Goal: Task Accomplishment & Management: Use online tool/utility

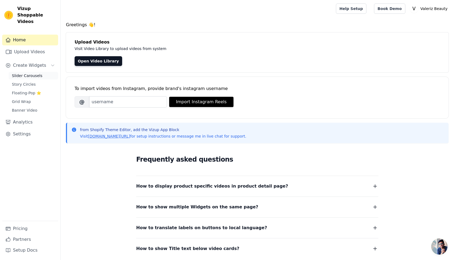
click at [31, 73] on span "Slider Carousels" at bounding box center [27, 75] width 31 height 5
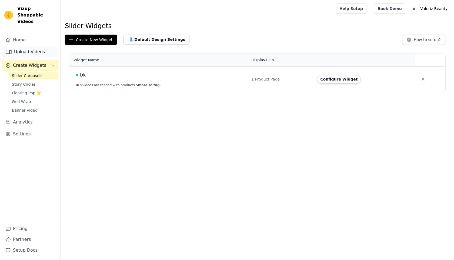
click at [26, 46] on link "Upload Videos" at bounding box center [30, 51] width 56 height 11
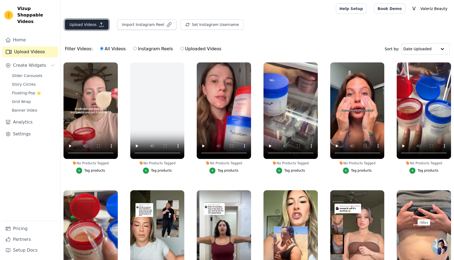
click at [84, 25] on button "Upload Videos" at bounding box center [87, 24] width 44 height 10
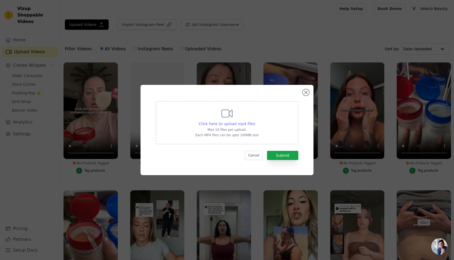
click at [222, 123] on span "Click here to upload mp4 files" at bounding box center [227, 123] width 56 height 4
click at [255, 121] on input "Click here to upload mp4 files Max 10 files per upload. Each MP4 files can be u…" at bounding box center [255, 121] width 0 height 0
type input "C:\fakepath\SnapTik-dot-Kim-8be1b10f4200d2a19acec6bca4fe5fdf.mp4"
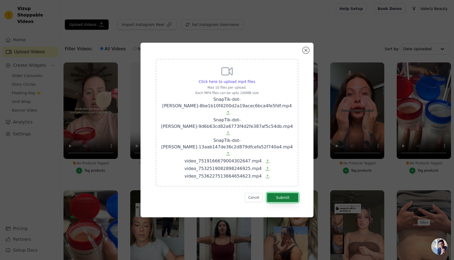
click at [285, 193] on button "Submit" at bounding box center [282, 197] width 31 height 9
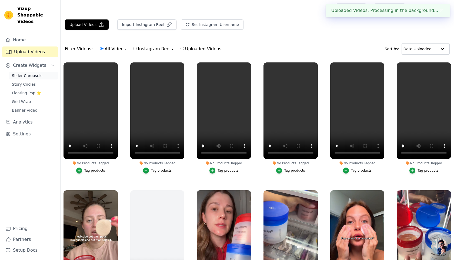
click at [25, 73] on span "Slider Carousels" at bounding box center [27, 75] width 31 height 5
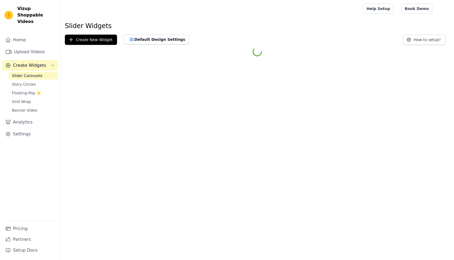
click at [341, 58] on html "Vizup Shoppable Videos Home Upload Videos Create Widgets Slider Carousels Story…" at bounding box center [227, 29] width 454 height 58
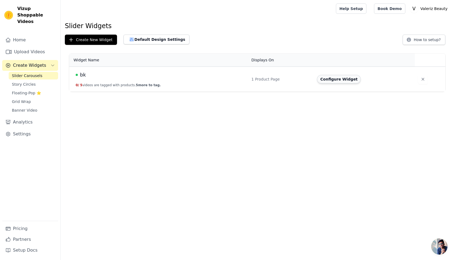
click at [341, 78] on button "Configure Widget" at bounding box center [339, 79] width 44 height 9
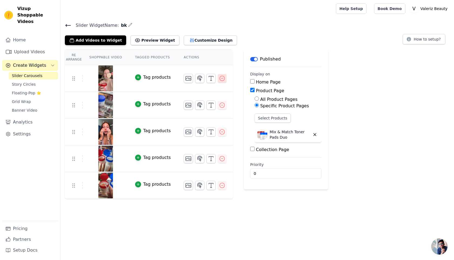
click at [220, 79] on icon "button" at bounding box center [222, 78] width 6 height 6
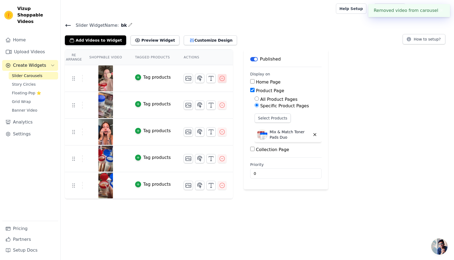
click at [219, 78] on icon "button" at bounding box center [222, 78] width 6 height 6
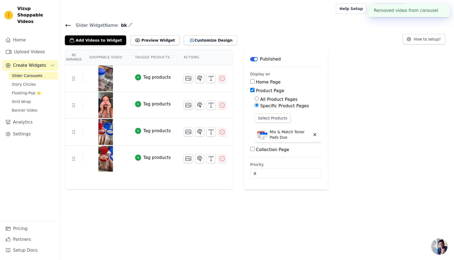
click at [215, 79] on div at bounding box center [205, 78] width 43 height 9
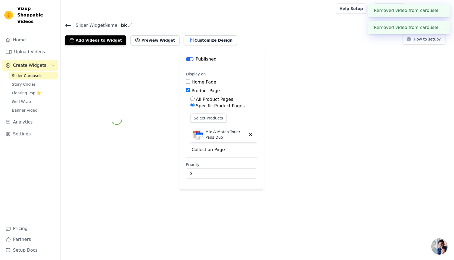
click at [217, 79] on div "Home Page" at bounding box center [221, 82] width 71 height 6
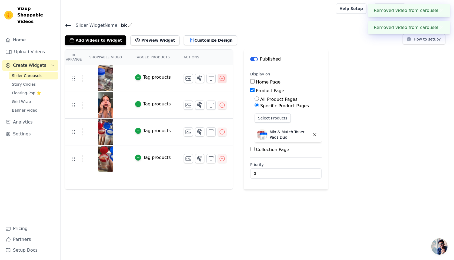
click at [219, 79] on icon "button" at bounding box center [222, 78] width 6 height 6
click at [250, 80] on div "Home Page" at bounding box center [285, 82] width 71 height 6
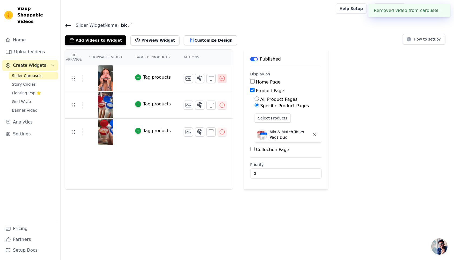
click at [220, 80] on icon "button" at bounding box center [222, 78] width 6 height 6
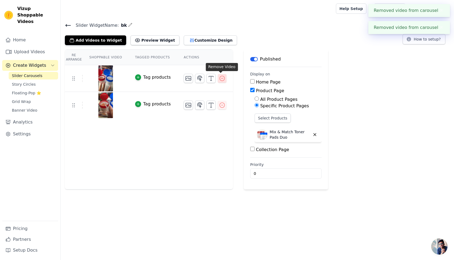
click at [220, 80] on icon "button" at bounding box center [222, 78] width 6 height 6
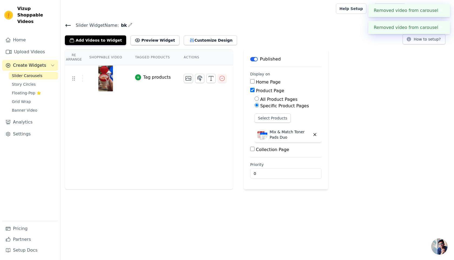
click at [220, 80] on icon "button" at bounding box center [222, 78] width 6 height 6
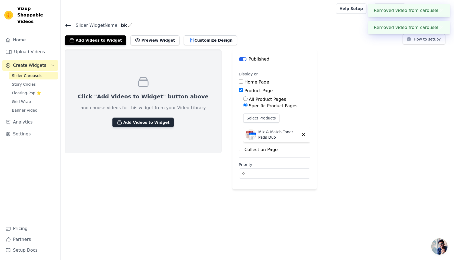
click at [132, 118] on button "Add Videos to Widget" at bounding box center [142, 122] width 61 height 10
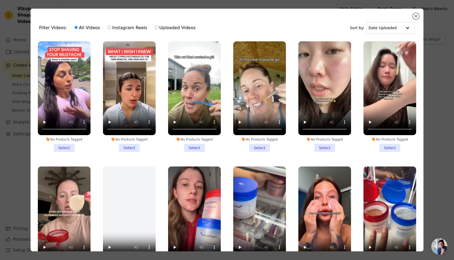
click at [322, 147] on li "No Products Tagged Select" at bounding box center [324, 96] width 53 height 110
click at [0, 0] on input "No Products Tagged Select" at bounding box center [0, 0] width 0 height 0
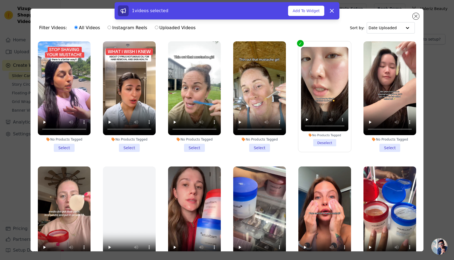
click at [258, 146] on li "No Products Tagged Select" at bounding box center [259, 96] width 53 height 110
click at [0, 0] on input "No Products Tagged Select" at bounding box center [0, 0] width 0 height 0
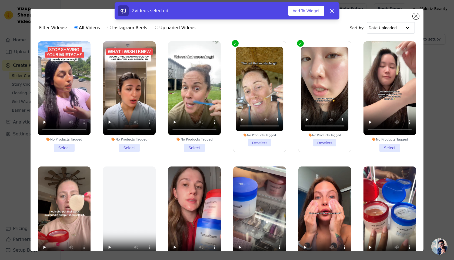
click at [134, 146] on li "No Products Tagged Select" at bounding box center [129, 96] width 53 height 110
click at [0, 0] on input "No Products Tagged Select" at bounding box center [0, 0] width 0 height 0
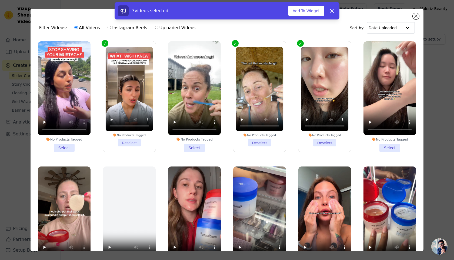
click at [394, 151] on li "No Products Tagged Select" at bounding box center [389, 96] width 53 height 110
click at [0, 0] on input "No Products Tagged Select" at bounding box center [0, 0] width 0 height 0
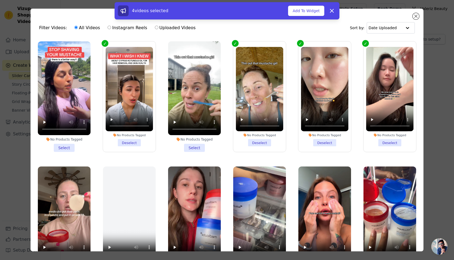
click at [196, 143] on li "No Products Tagged Select" at bounding box center [194, 96] width 53 height 110
click at [0, 0] on input "No Products Tagged Select" at bounding box center [0, 0] width 0 height 0
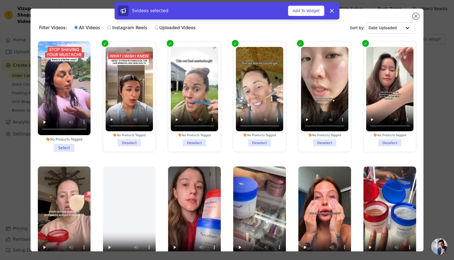
click at [72, 147] on li "No Products Tagged Select" at bounding box center [64, 96] width 53 height 110
click at [0, 0] on input "No Products Tagged Select" at bounding box center [0, 0] width 0 height 0
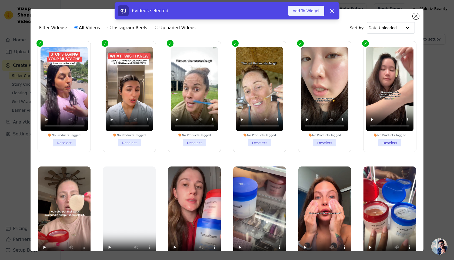
click at [311, 13] on button "Add To Widget" at bounding box center [306, 11] width 36 height 10
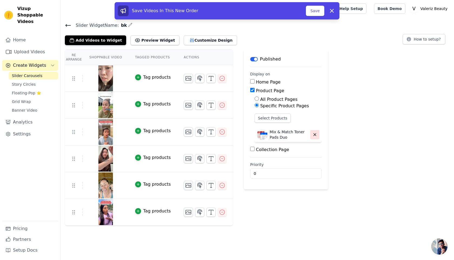
click at [310, 130] on button "button" at bounding box center [314, 134] width 9 height 9
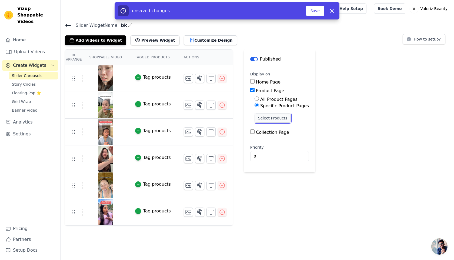
click at [274, 119] on button "Select Products" at bounding box center [272, 117] width 36 height 9
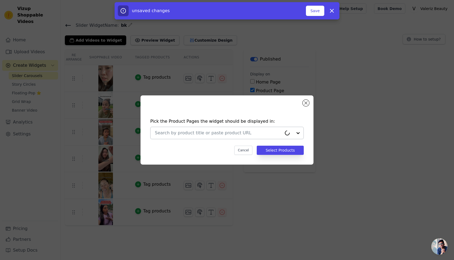
click at [235, 133] on input "text" at bounding box center [218, 133] width 127 height 6
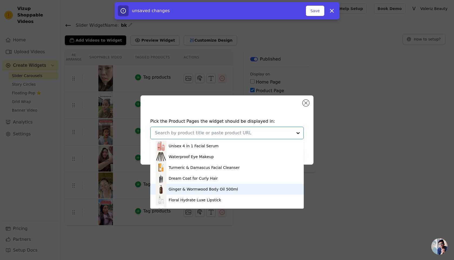
scroll to position [128, 0]
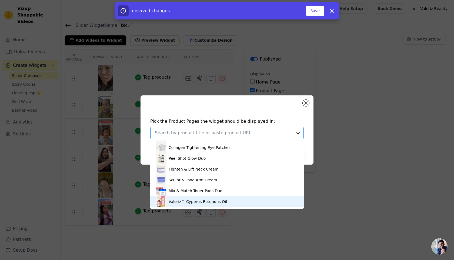
click at [208, 199] on div "Valeriz™ Cyperus Rotundus Oil" at bounding box center [197, 201] width 58 height 5
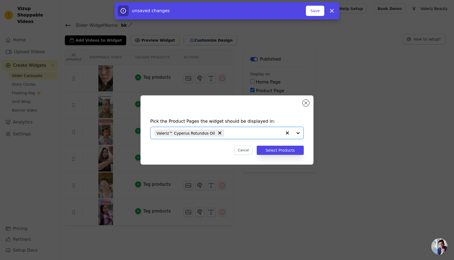
click at [277, 156] on div "Pick the Product Pages the widget should be displayed in: Option Valeriz™ Cyper…" at bounding box center [227, 137] width 164 height 48
click at [278, 152] on button "Select Products" at bounding box center [279, 150] width 47 height 9
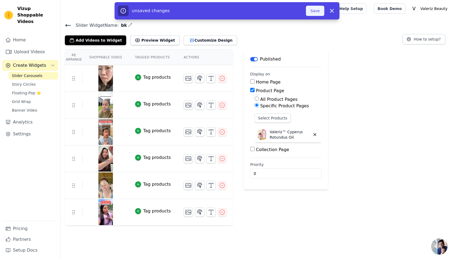
click at [309, 12] on button "Save" at bounding box center [315, 11] width 18 height 10
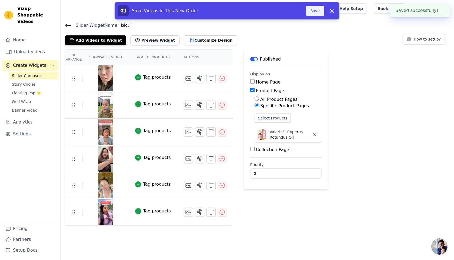
click at [309, 11] on button "Save" at bounding box center [315, 11] width 18 height 10
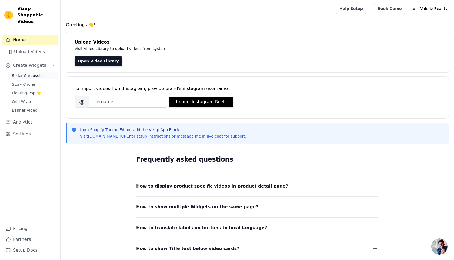
click at [27, 73] on span "Slider Carousels" at bounding box center [27, 75] width 31 height 5
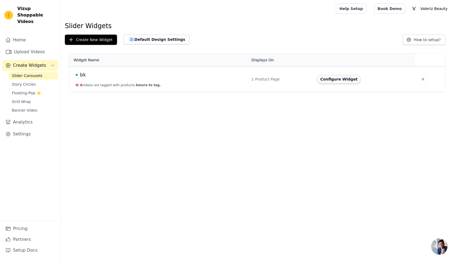
click at [339, 79] on button "Configure Widget" at bounding box center [339, 79] width 44 height 9
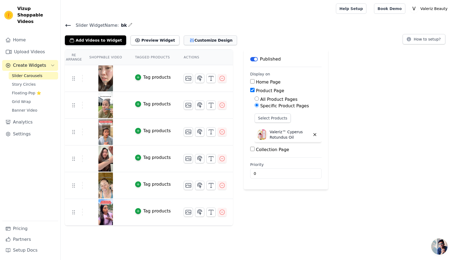
click at [188, 37] on button "Customize Design" at bounding box center [210, 40] width 53 height 10
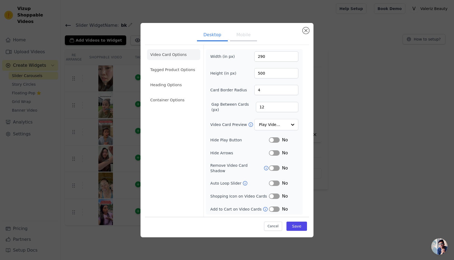
click at [248, 37] on button "Mobile" at bounding box center [243, 35] width 27 height 12
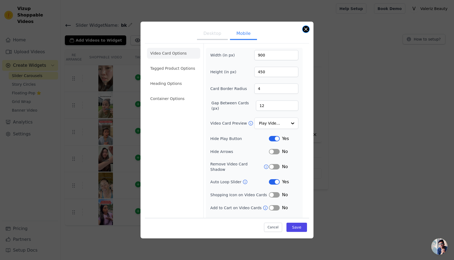
click at [304, 27] on button "Close modal" at bounding box center [305, 29] width 6 height 6
